Goal: Task Accomplishment & Management: Use online tool/utility

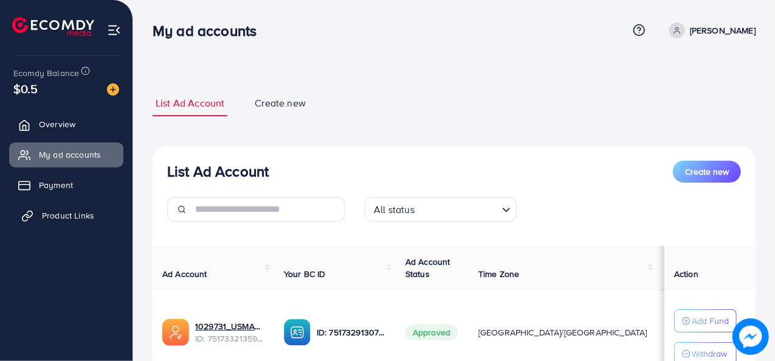
click at [67, 210] on span "Product Links" at bounding box center [68, 215] width 52 height 12
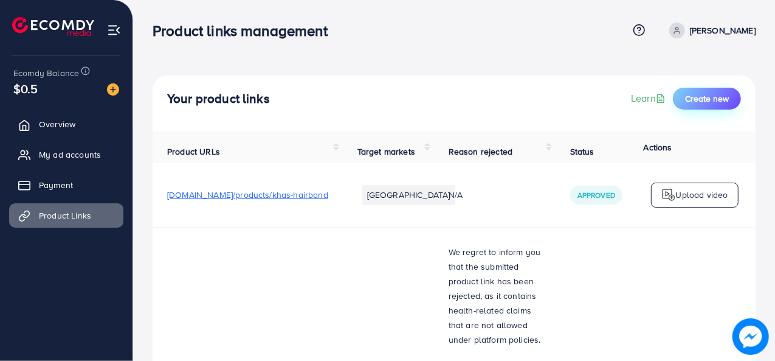
click at [692, 103] on span "Create new" at bounding box center [707, 98] width 44 height 12
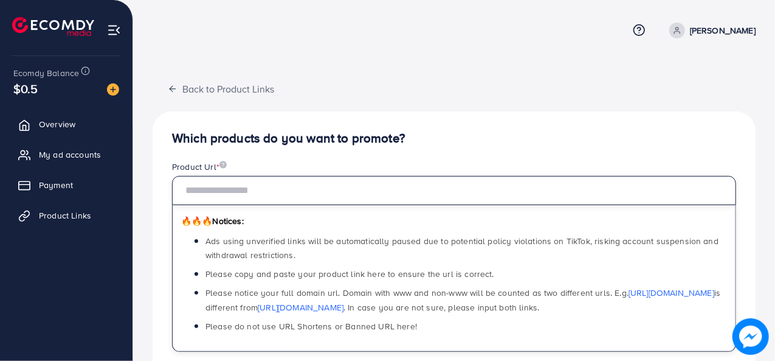
click at [359, 186] on input "text" at bounding box center [454, 190] width 564 height 29
paste input "**********"
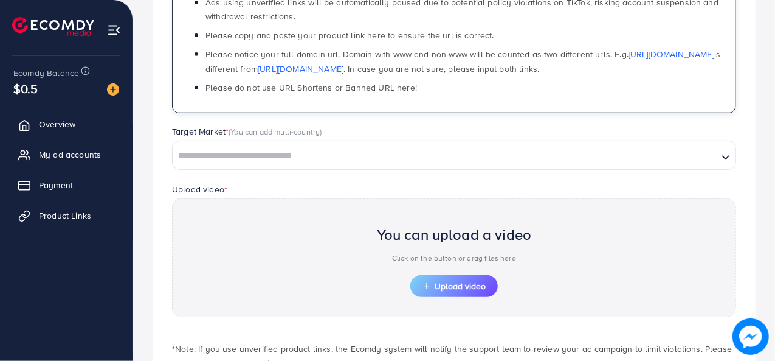
scroll to position [246, 0]
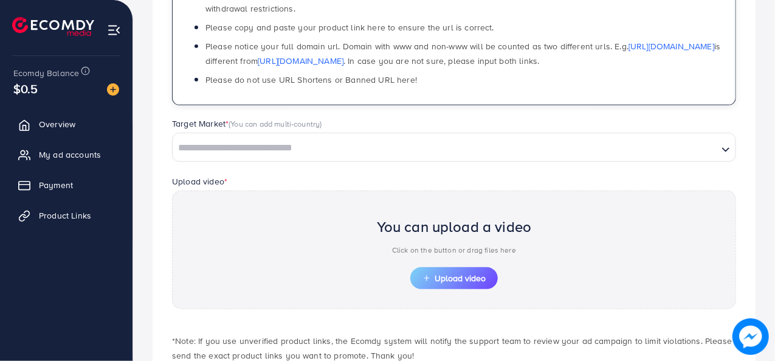
type input "**********"
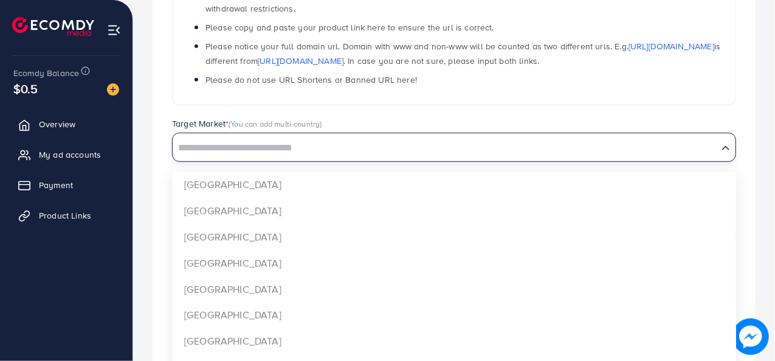
click at [541, 142] on input "Search for option" at bounding box center [445, 148] width 543 height 19
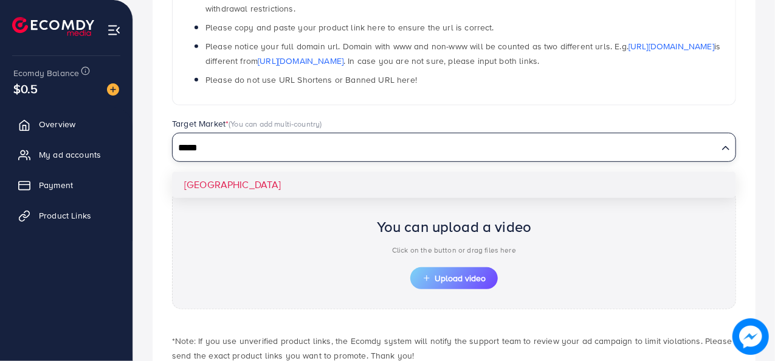
type input "*****"
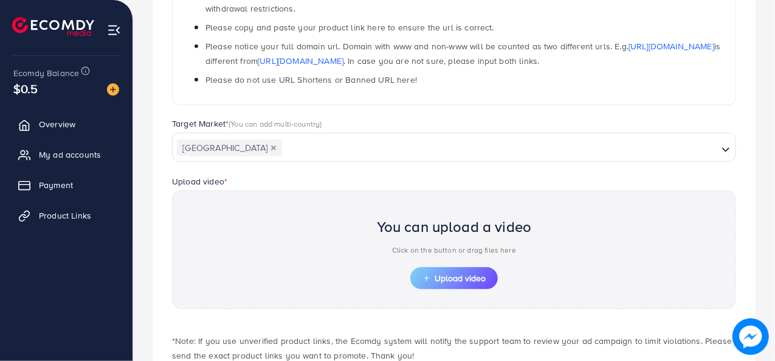
click at [502, 185] on div "**********" at bounding box center [454, 141] width 603 height 553
click at [444, 274] on span "Upload video" at bounding box center [454, 278] width 63 height 9
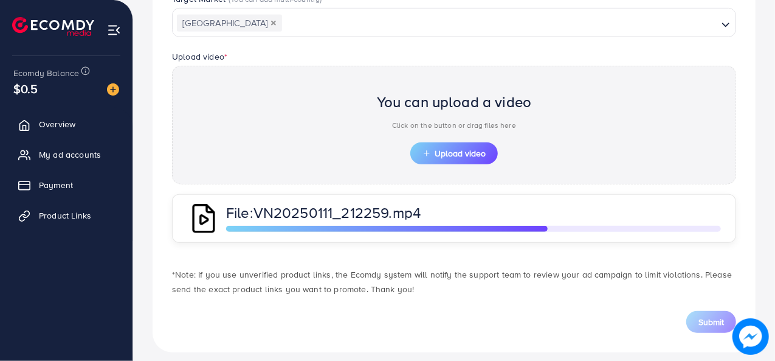
scroll to position [379, 0]
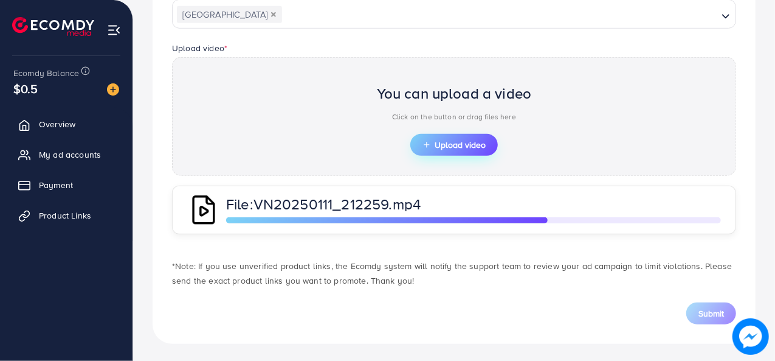
click at [441, 143] on span "Upload video" at bounding box center [454, 144] width 63 height 9
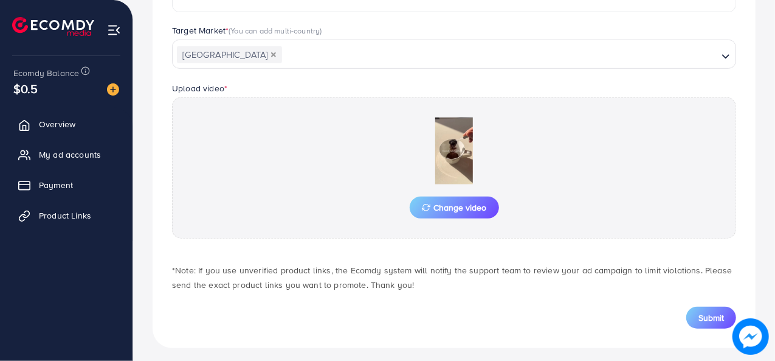
scroll to position [344, 0]
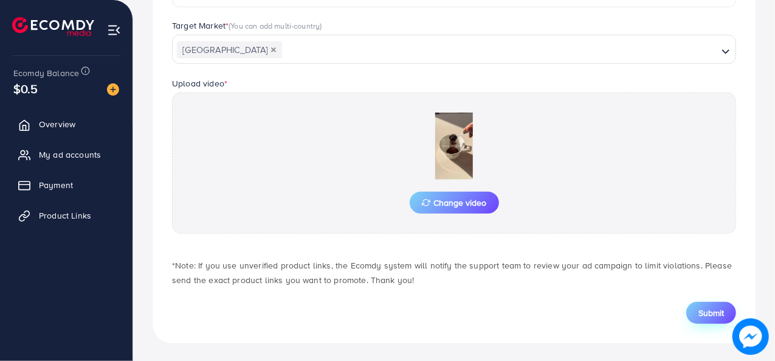
click at [709, 311] on span "Submit" at bounding box center [712, 312] width 26 height 12
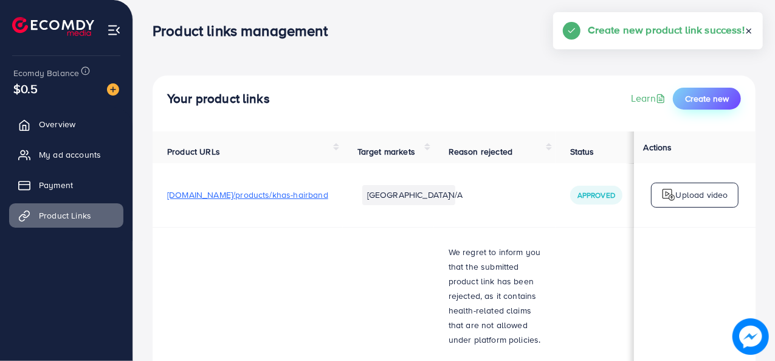
click at [691, 108] on button "Create new" at bounding box center [707, 99] width 68 height 22
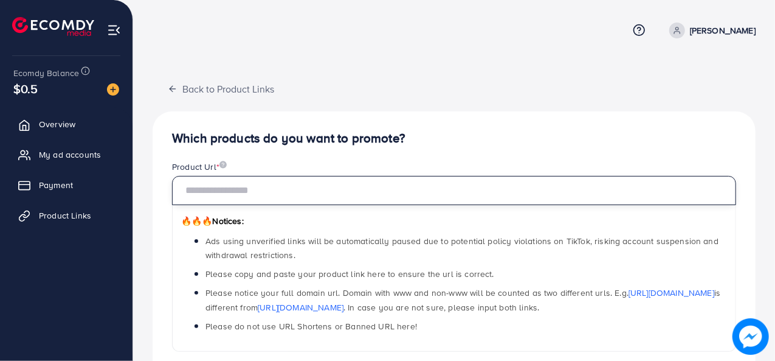
click at [452, 188] on input "text" at bounding box center [454, 190] width 564 height 29
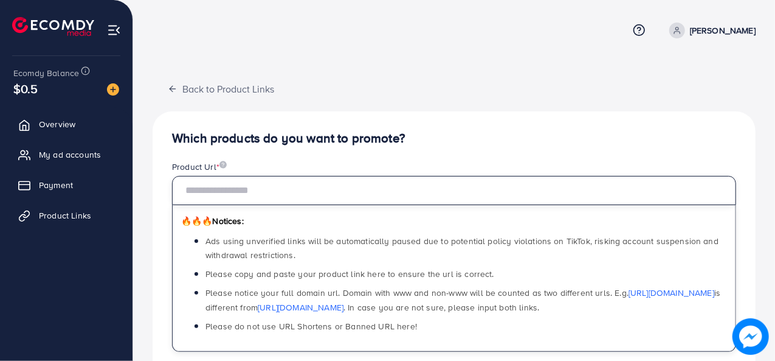
type input "*"
paste input "**********"
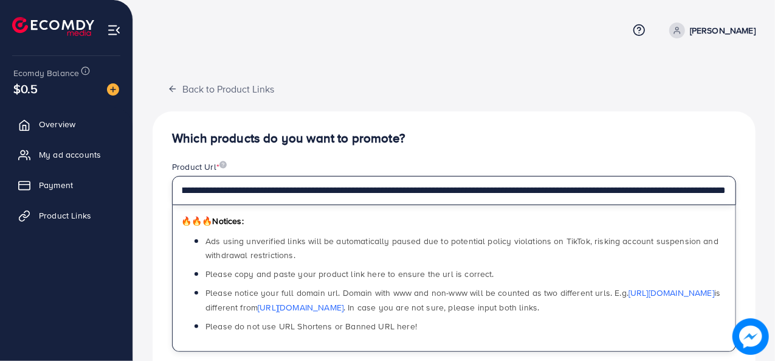
scroll to position [316, 0]
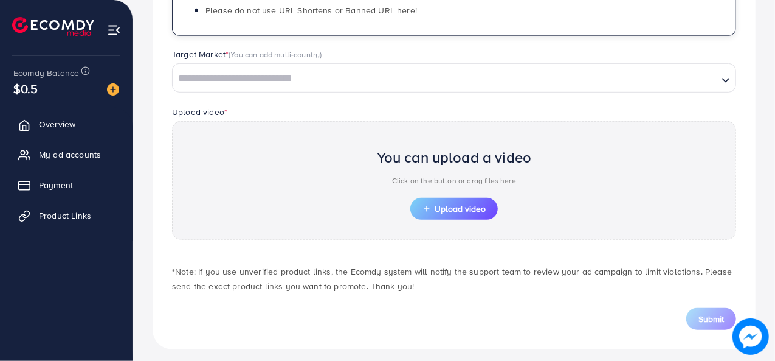
type input "**********"
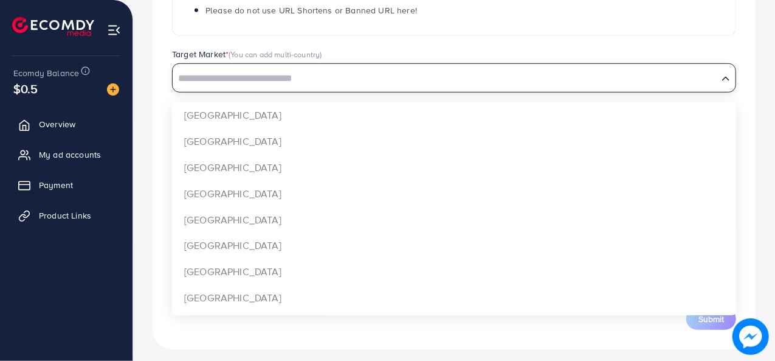
scroll to position [0, 0]
click at [435, 79] on input "Search for option" at bounding box center [445, 78] width 543 height 19
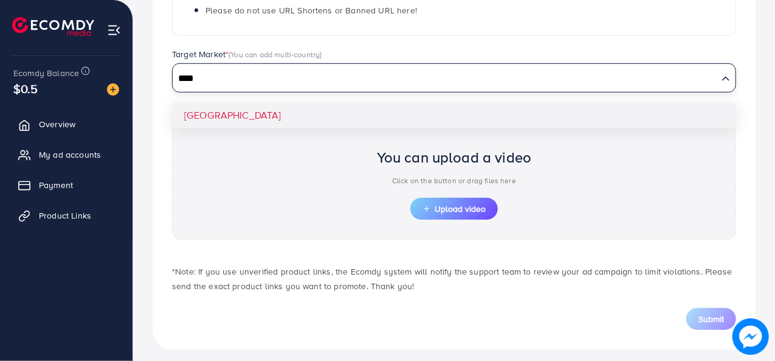
type input "****"
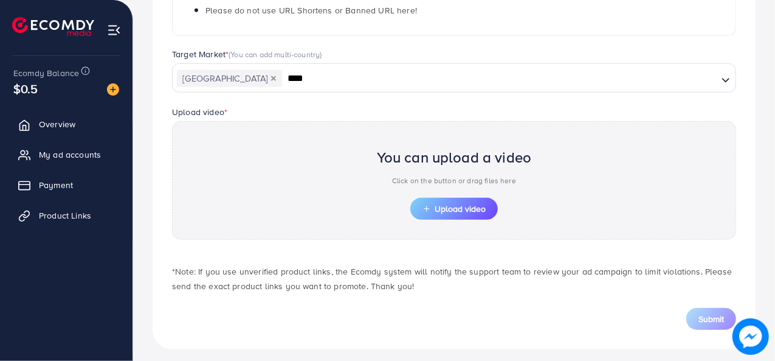
click at [413, 103] on div "**********" at bounding box center [454, 72] width 603 height 553
click at [440, 209] on span "Upload video" at bounding box center [454, 208] width 63 height 9
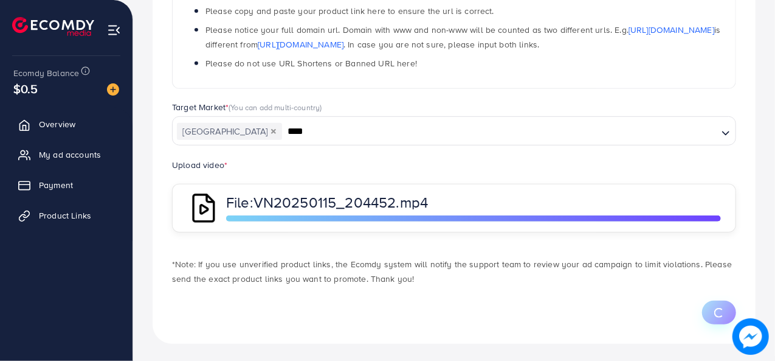
scroll to position [316, 0]
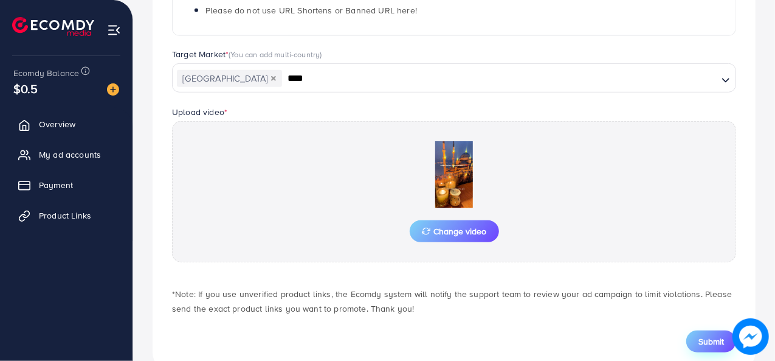
click at [708, 340] on span "Submit" at bounding box center [712, 341] width 26 height 12
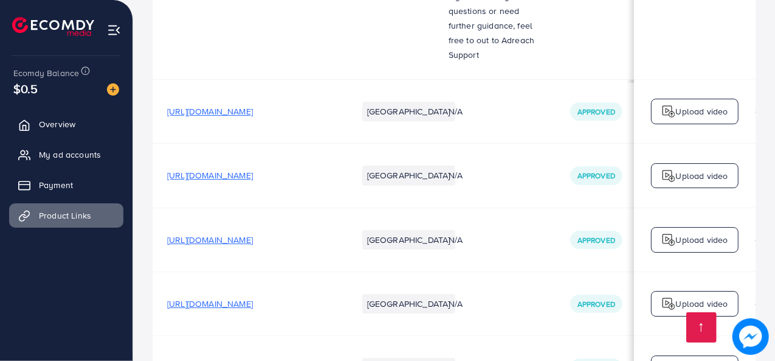
scroll to position [2026, 0]
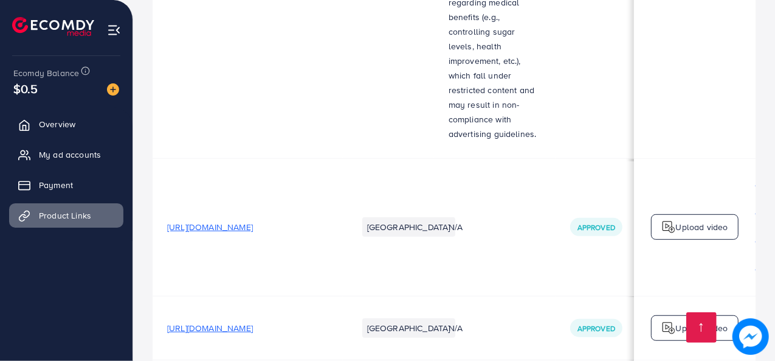
scroll to position [396, 0]
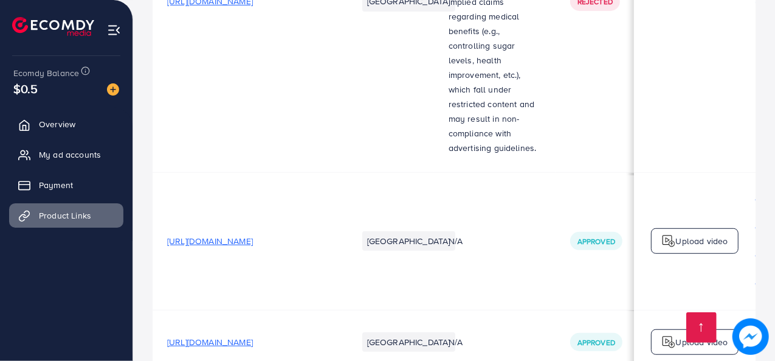
click at [253, 336] on span "[URL][DOMAIN_NAME]" at bounding box center [210, 342] width 86 height 12
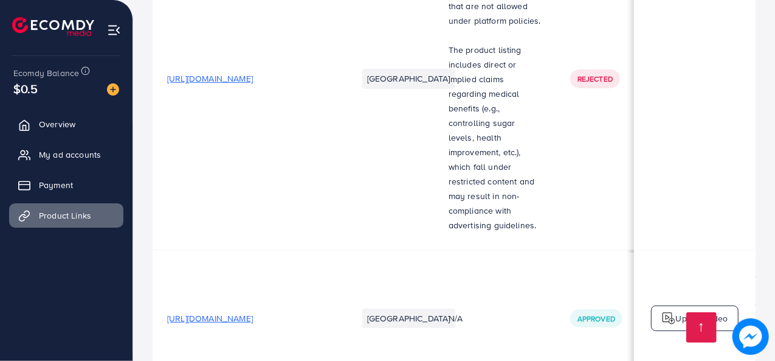
scroll to position [305, 0]
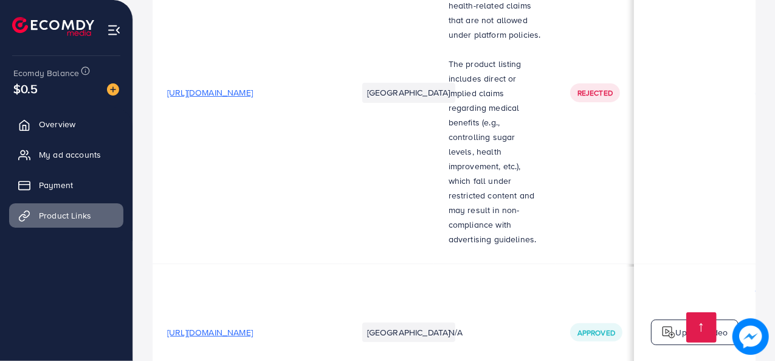
click at [253, 326] on span "[URL][DOMAIN_NAME]" at bounding box center [210, 332] width 86 height 12
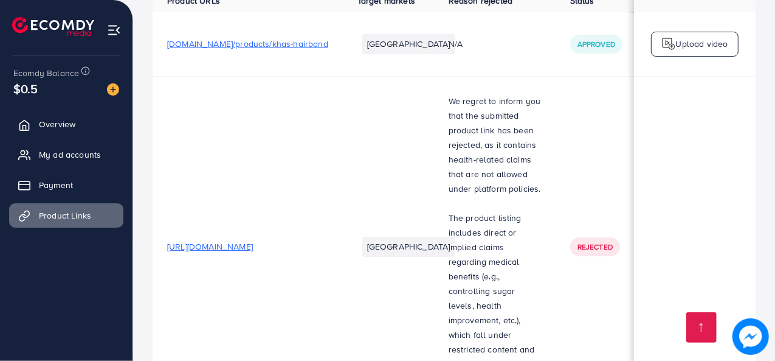
scroll to position [145, 0]
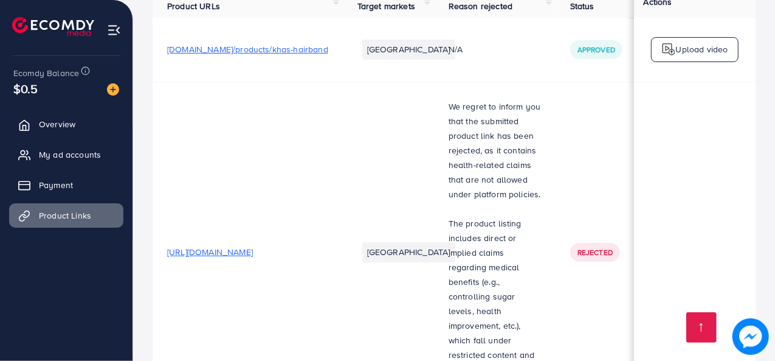
click at [253, 246] on span "[URL][DOMAIN_NAME]" at bounding box center [210, 252] width 86 height 12
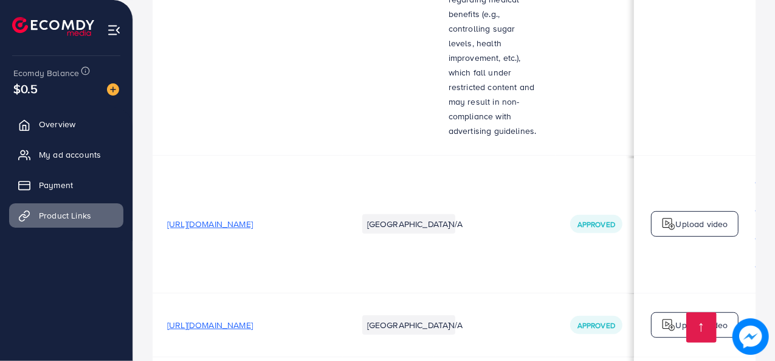
scroll to position [424, 0]
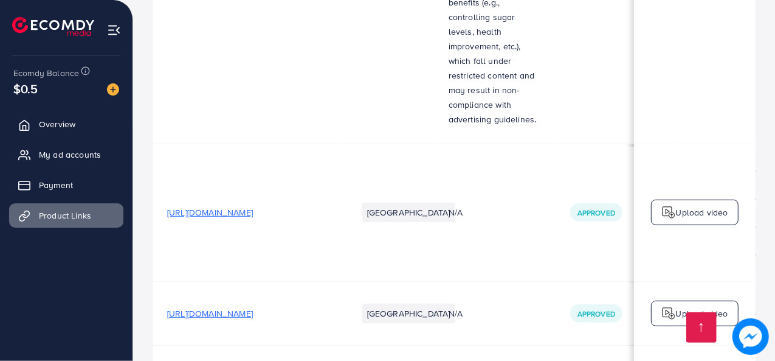
click at [253, 206] on span "[URL][DOMAIN_NAME]" at bounding box center [210, 212] width 86 height 12
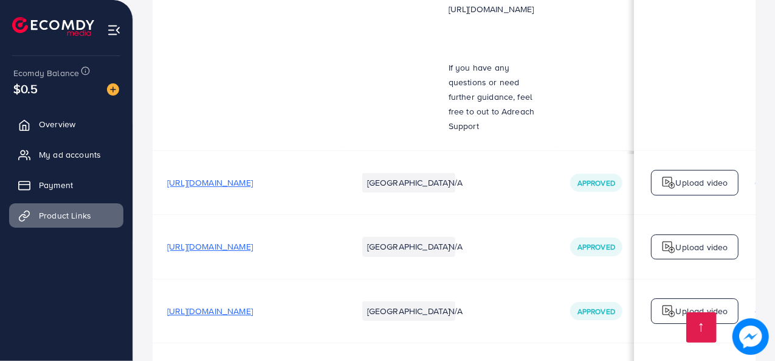
scroll to position [1957, 0]
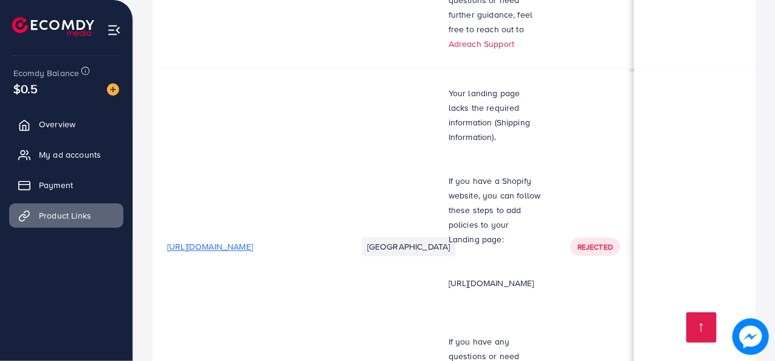
scroll to position [1675, 0]
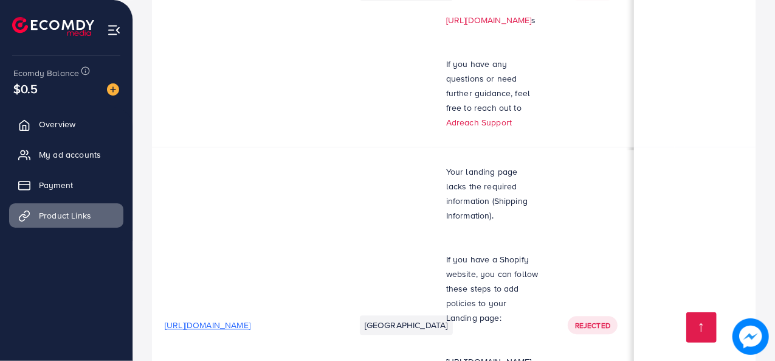
scroll to position [0, 0]
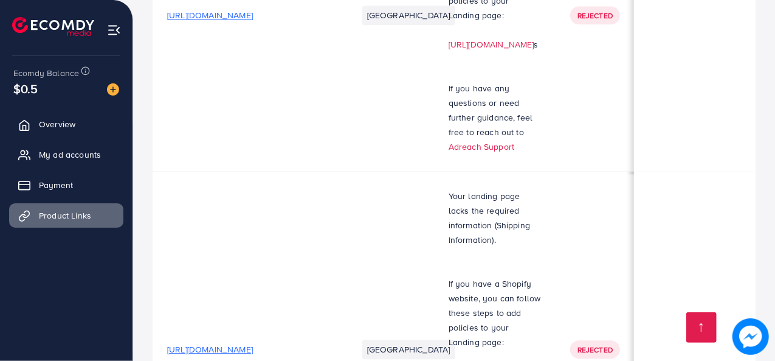
drag, startPoint x: 268, startPoint y: 159, endPoint x: 281, endPoint y: 138, distance: 24.3
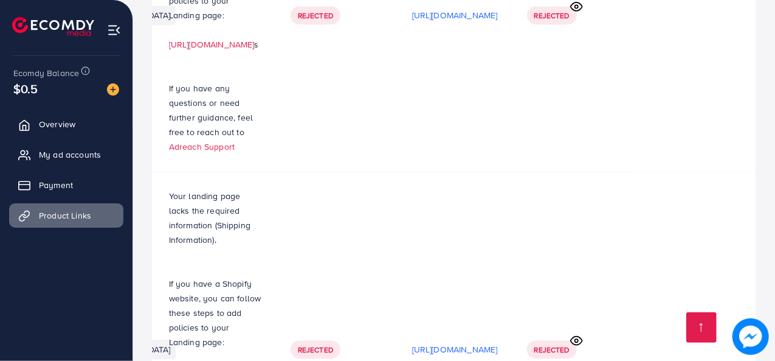
scroll to position [0, 420]
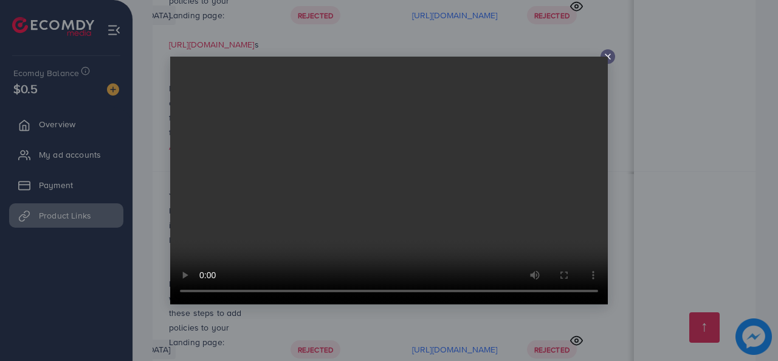
click at [608, 57] on line at bounding box center [608, 56] width 5 height 5
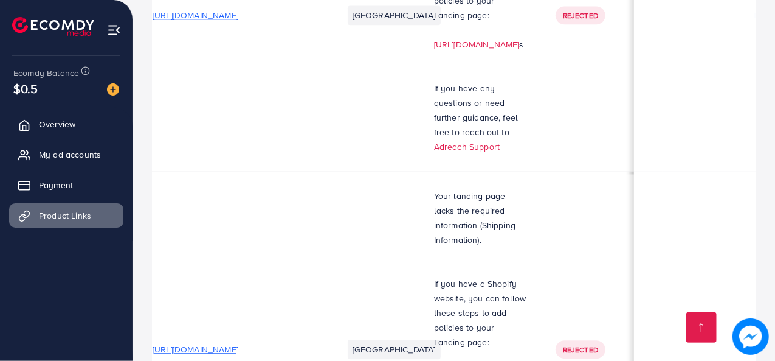
scroll to position [0, 0]
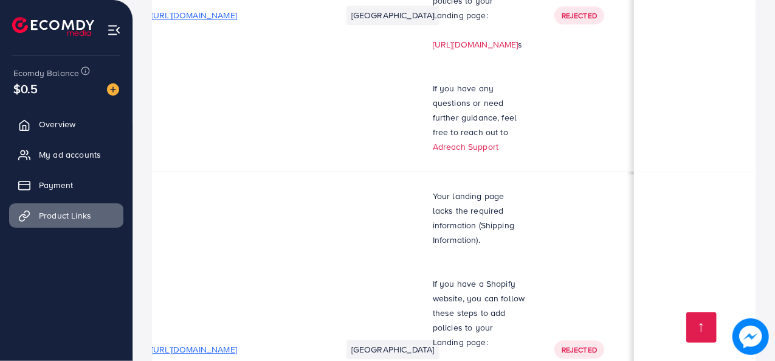
scroll to position [0, 7]
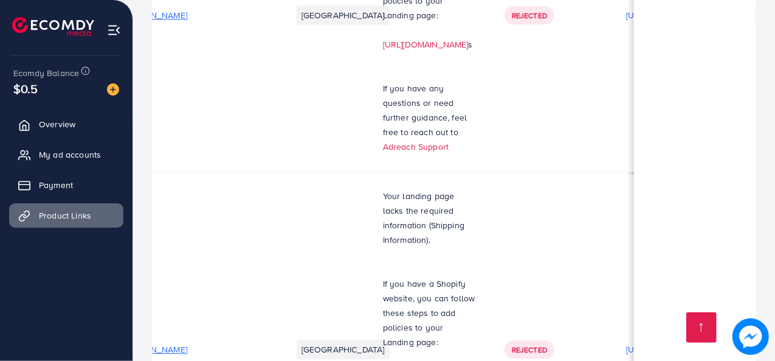
scroll to position [0, 31]
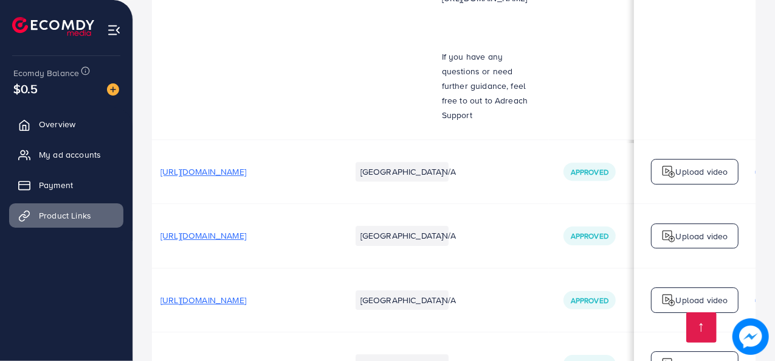
scroll to position [1967, 0]
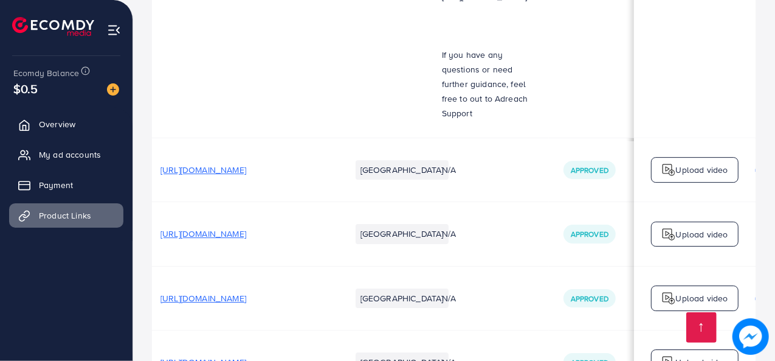
drag, startPoint x: 775, startPoint y: 300, endPoint x: 772, endPoint y: 309, distance: 10.0
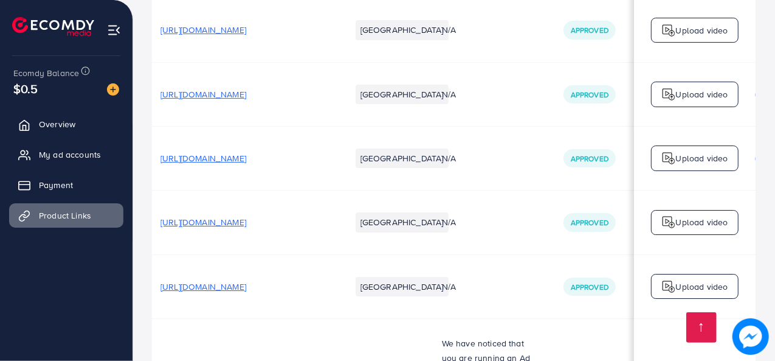
scroll to position [2174, 0]
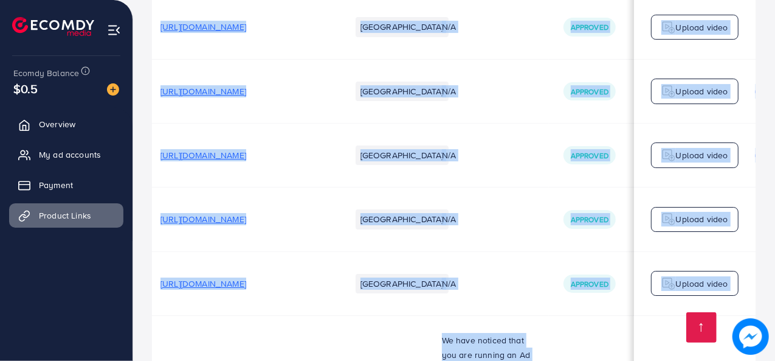
drag, startPoint x: 340, startPoint y: 307, endPoint x: 387, endPoint y: 305, distance: 47.5
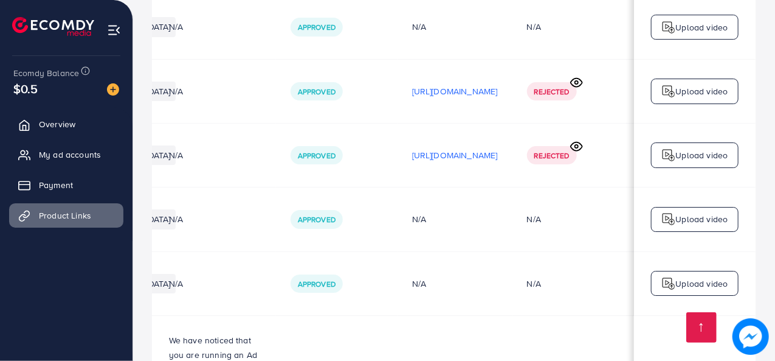
scroll to position [0, 420]
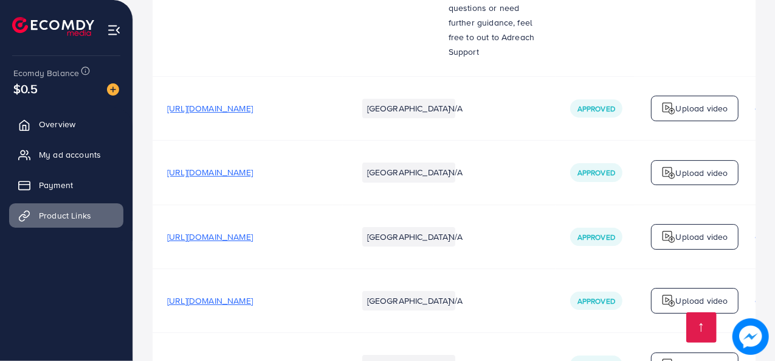
scroll to position [2174, 0]
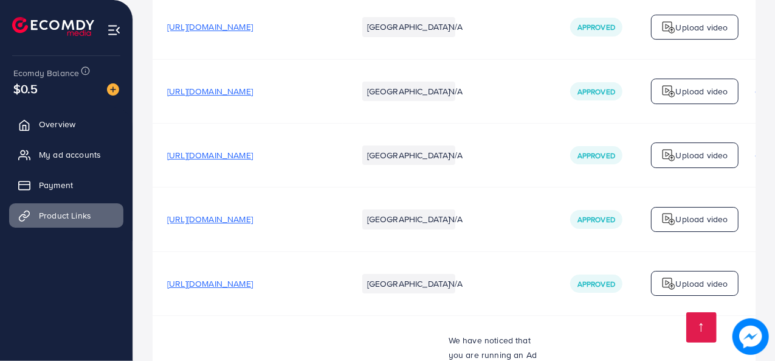
drag, startPoint x: 443, startPoint y: 306, endPoint x: 491, endPoint y: 303, distance: 48.7
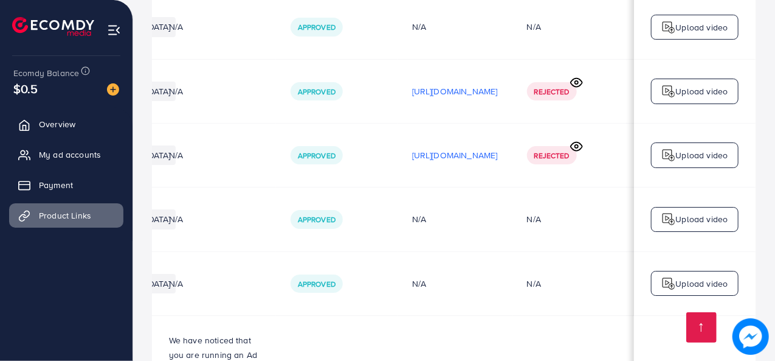
scroll to position [0, 420]
drag, startPoint x: 592, startPoint y: 306, endPoint x: 460, endPoint y: 317, distance: 132.4
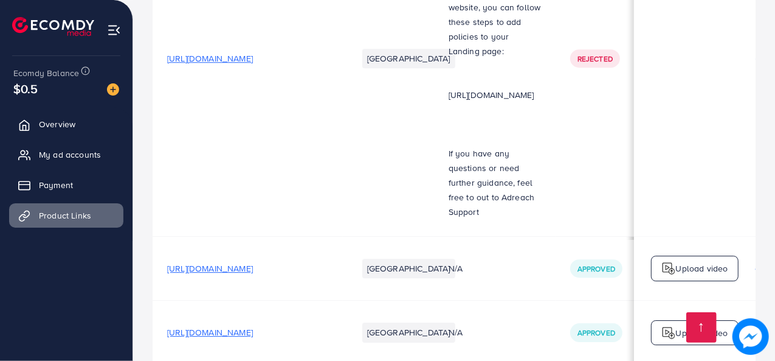
scroll to position [1806, 0]
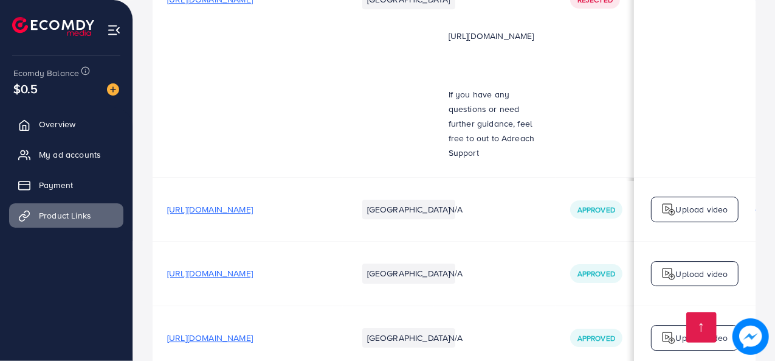
scroll to position [1927, 0]
